Goal: Transaction & Acquisition: Purchase product/service

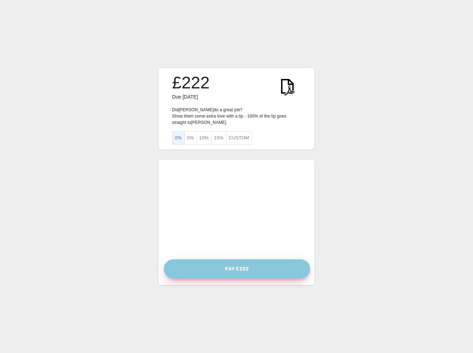
click at [256, 272] on button "Pay £222" at bounding box center [237, 268] width 146 height 19
